Goal: Navigation & Orientation: Find specific page/section

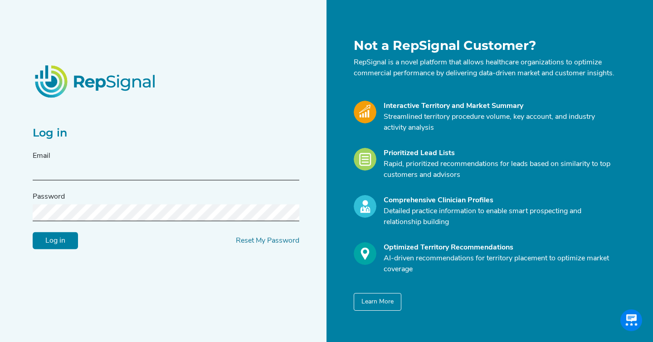
type input "[EMAIL_ADDRESS][DOMAIN_NAME]"
click at [54, 249] on input "Log in" at bounding box center [55, 240] width 45 height 17
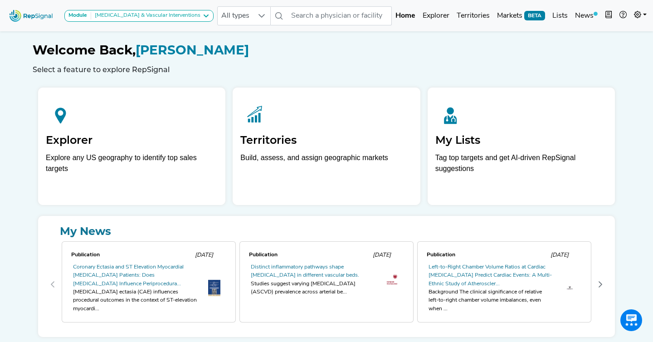
click at [307, 56] on h1 "Welcome Back, [PERSON_NAME]" at bounding box center [327, 50] width 588 height 15
click at [330, 47] on h1 "Welcome Back, [PERSON_NAME]" at bounding box center [327, 50] width 588 height 15
click at [250, 68] on h6 "Select a feature to explore RepSignal" at bounding box center [327, 69] width 588 height 9
click at [344, 62] on div "Welcome Back, [PERSON_NAME] Select a feature to explore RepSignal" at bounding box center [327, 58] width 588 height 31
click at [374, 54] on h1 "Welcome Back, [PERSON_NAME]" at bounding box center [327, 50] width 588 height 15
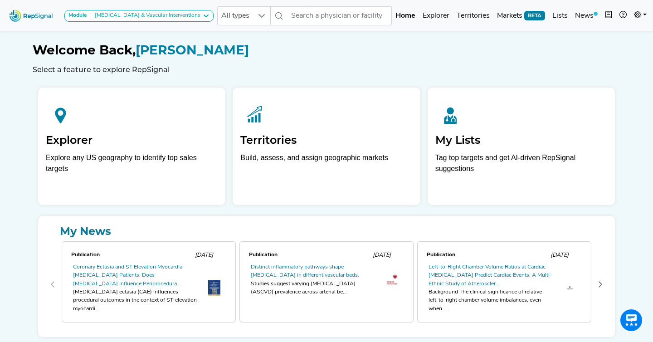
click at [374, 54] on h1 "Welcome Back, [PERSON_NAME]" at bounding box center [327, 50] width 588 height 15
click at [390, 49] on h1 "Welcome Back, [PERSON_NAME]" at bounding box center [327, 50] width 588 height 15
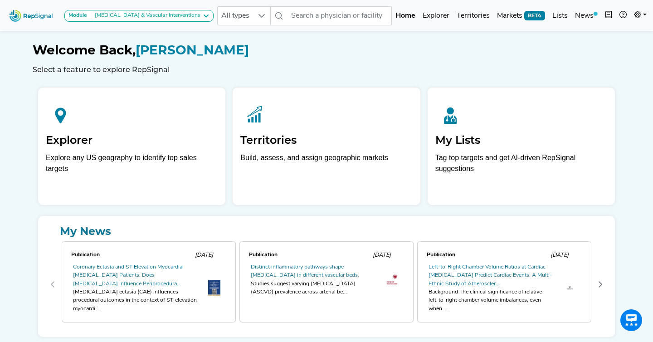
click at [390, 49] on h1 "Welcome Back, [PERSON_NAME]" at bounding box center [327, 50] width 588 height 15
click at [305, 57] on h1 "Welcome Back, [PERSON_NAME]" at bounding box center [327, 50] width 588 height 15
click at [314, 68] on h6 "Select a feature to explore RepSignal" at bounding box center [327, 69] width 588 height 9
click at [329, 56] on h1 "Welcome Back, [PERSON_NAME]" at bounding box center [327, 50] width 588 height 15
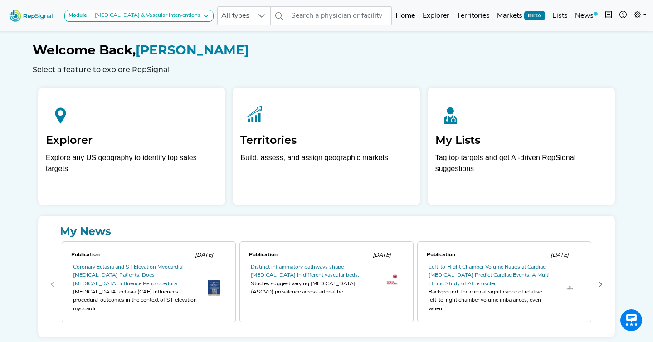
click at [329, 56] on h1 "Welcome Back, [PERSON_NAME]" at bounding box center [327, 50] width 588 height 15
click at [356, 54] on h1 "Welcome Back, [PERSON_NAME]" at bounding box center [327, 50] width 588 height 15
click at [331, 62] on div "Welcome Back, [PERSON_NAME] Select a feature to explore RepSignal" at bounding box center [327, 58] width 588 height 31
click at [306, 65] on h6 "Select a feature to explore RepSignal" at bounding box center [327, 69] width 588 height 9
click at [313, 58] on h1 "Welcome Back, [PERSON_NAME]" at bounding box center [327, 50] width 588 height 15
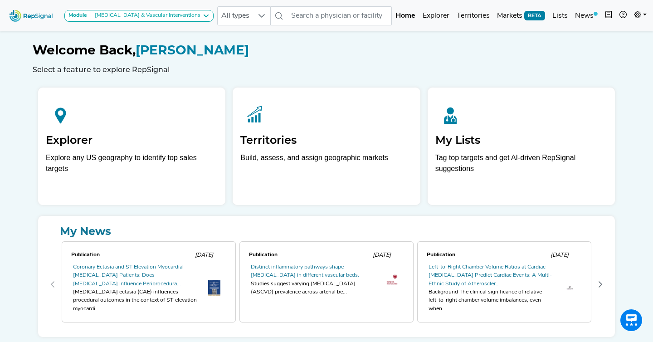
click at [319, 58] on div "Welcome Back, [PERSON_NAME] Select a feature to explore RepSignal" at bounding box center [327, 58] width 588 height 31
click at [322, 58] on div "Welcome Back, [PERSON_NAME] Select a feature to explore RepSignal" at bounding box center [327, 58] width 588 height 31
click at [331, 64] on div "Welcome Back, [PERSON_NAME] Select a feature to explore RepSignal" at bounding box center [327, 58] width 588 height 31
click at [334, 65] on h6 "Select a feature to explore RepSignal" at bounding box center [327, 69] width 588 height 9
